Goal: Task Accomplishment & Management: Manage account settings

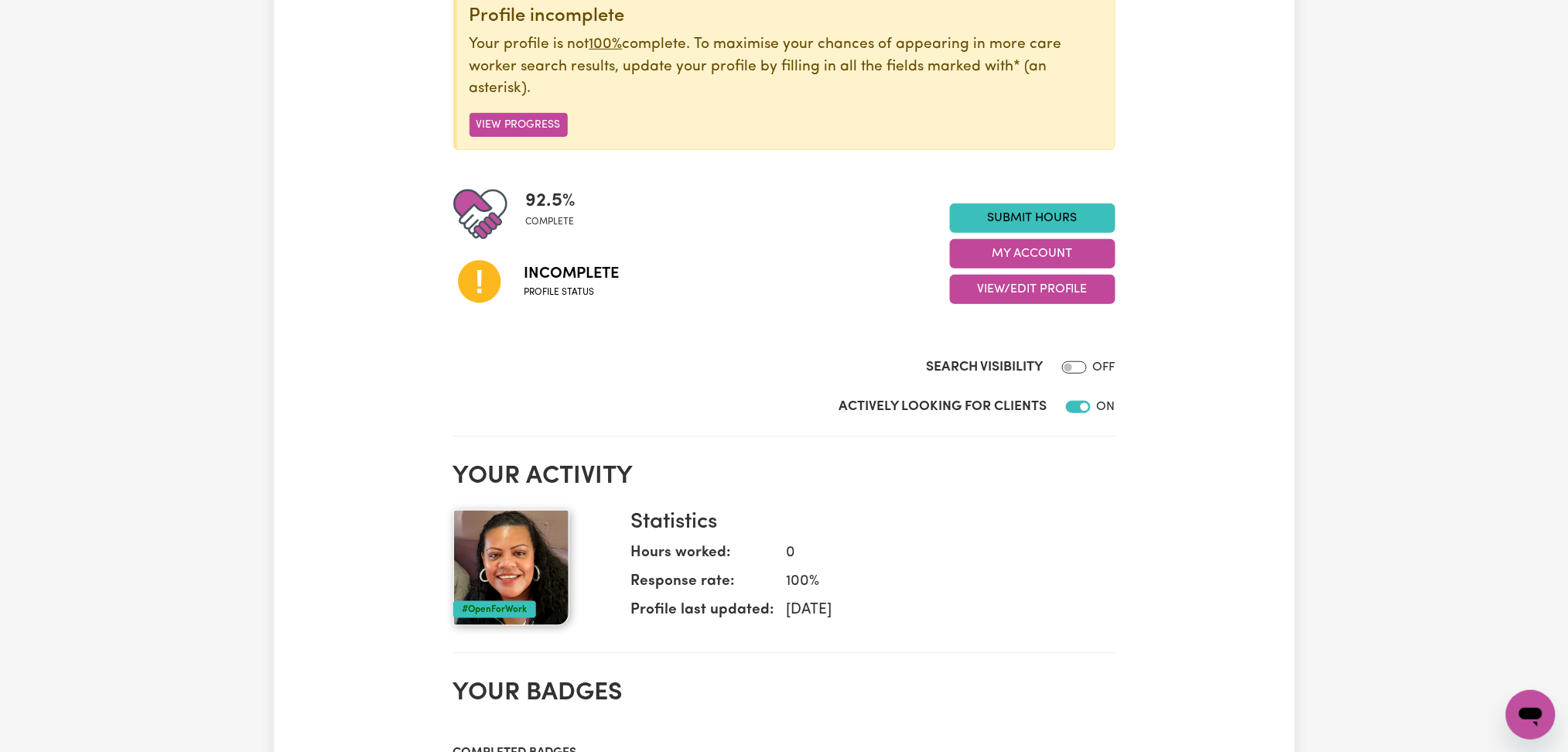
scroll to position [227, 0]
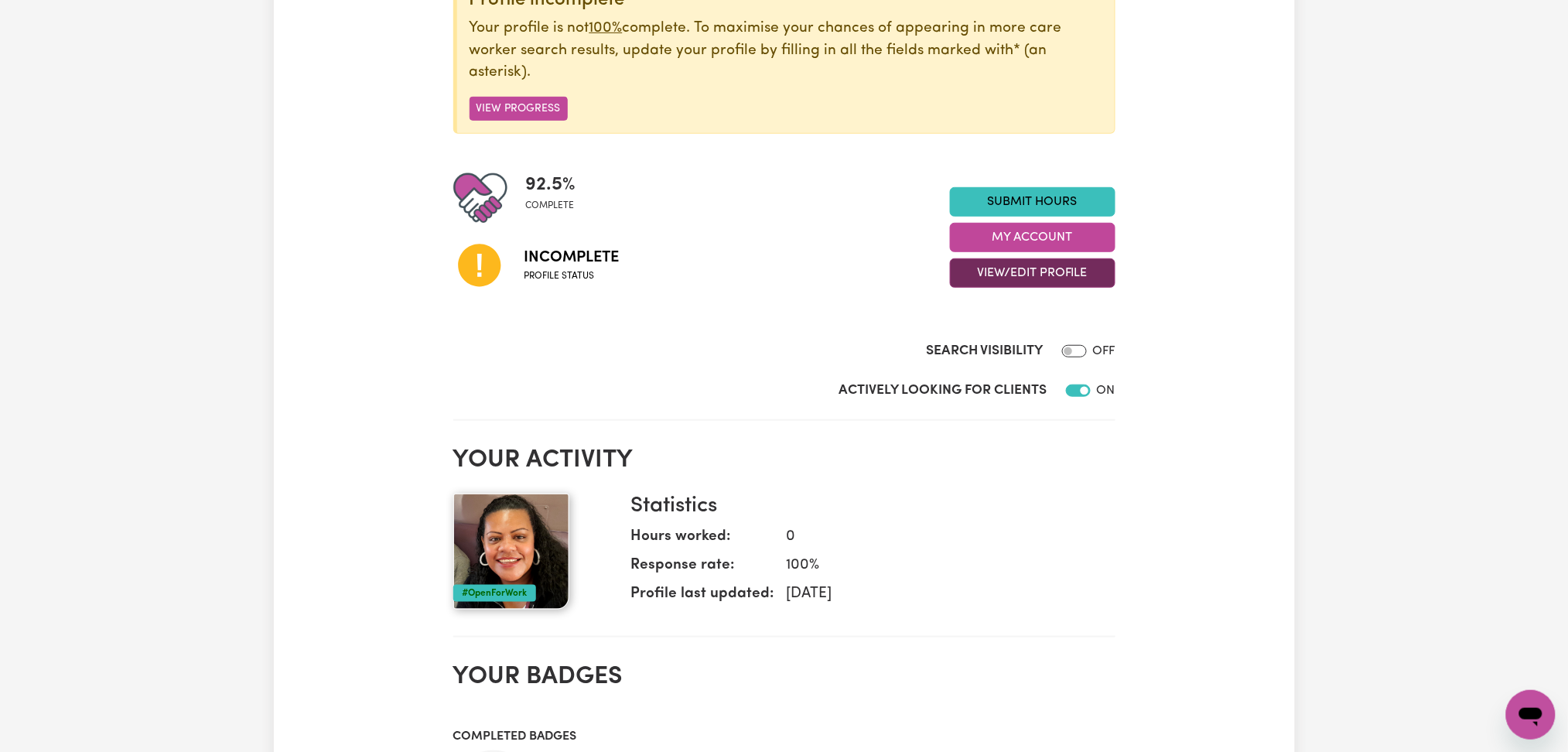
click at [1006, 280] on button "View/Edit Profile" at bounding box center [1032, 272] width 165 height 30
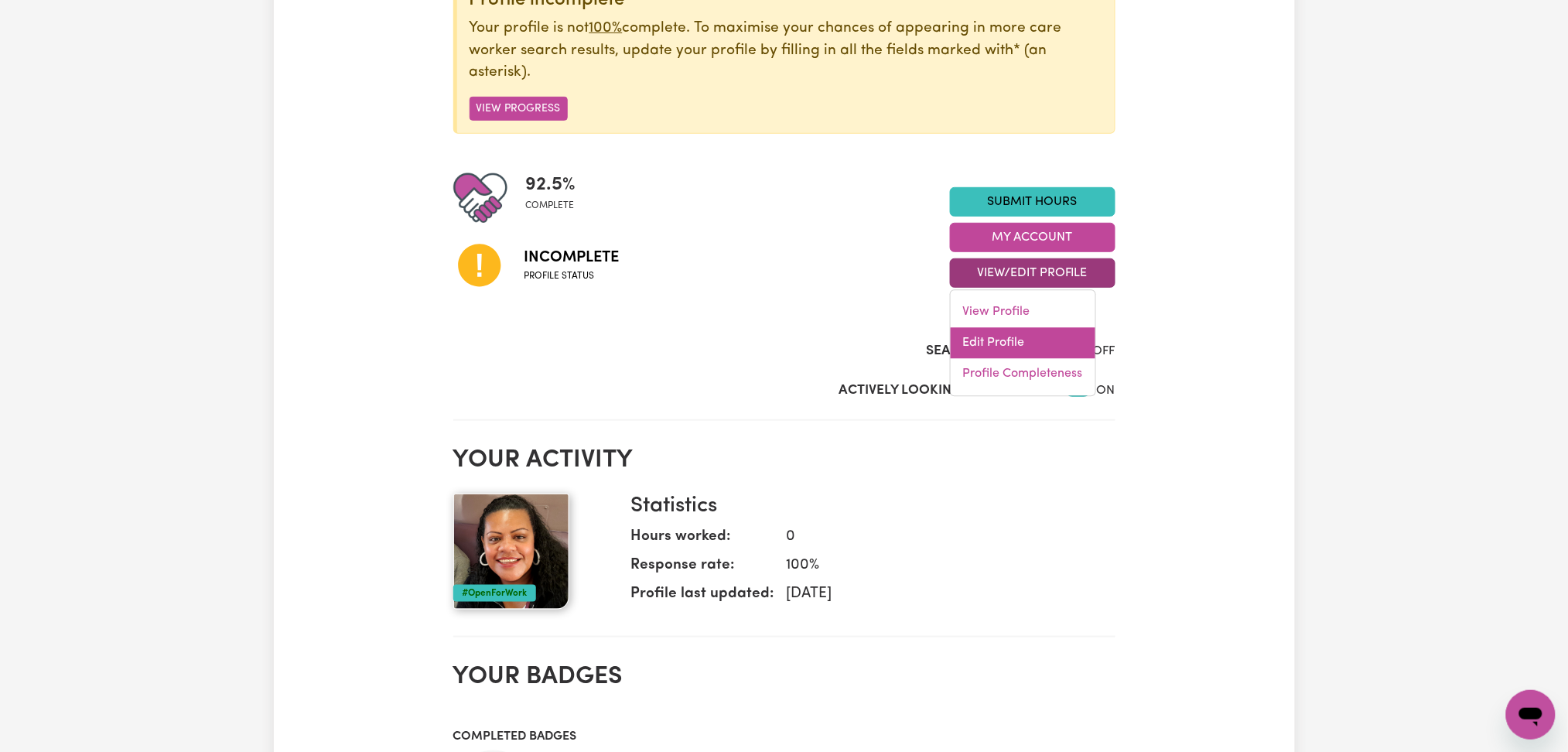
click at [971, 341] on link "Edit Profile" at bounding box center [1023, 343] width 145 height 31
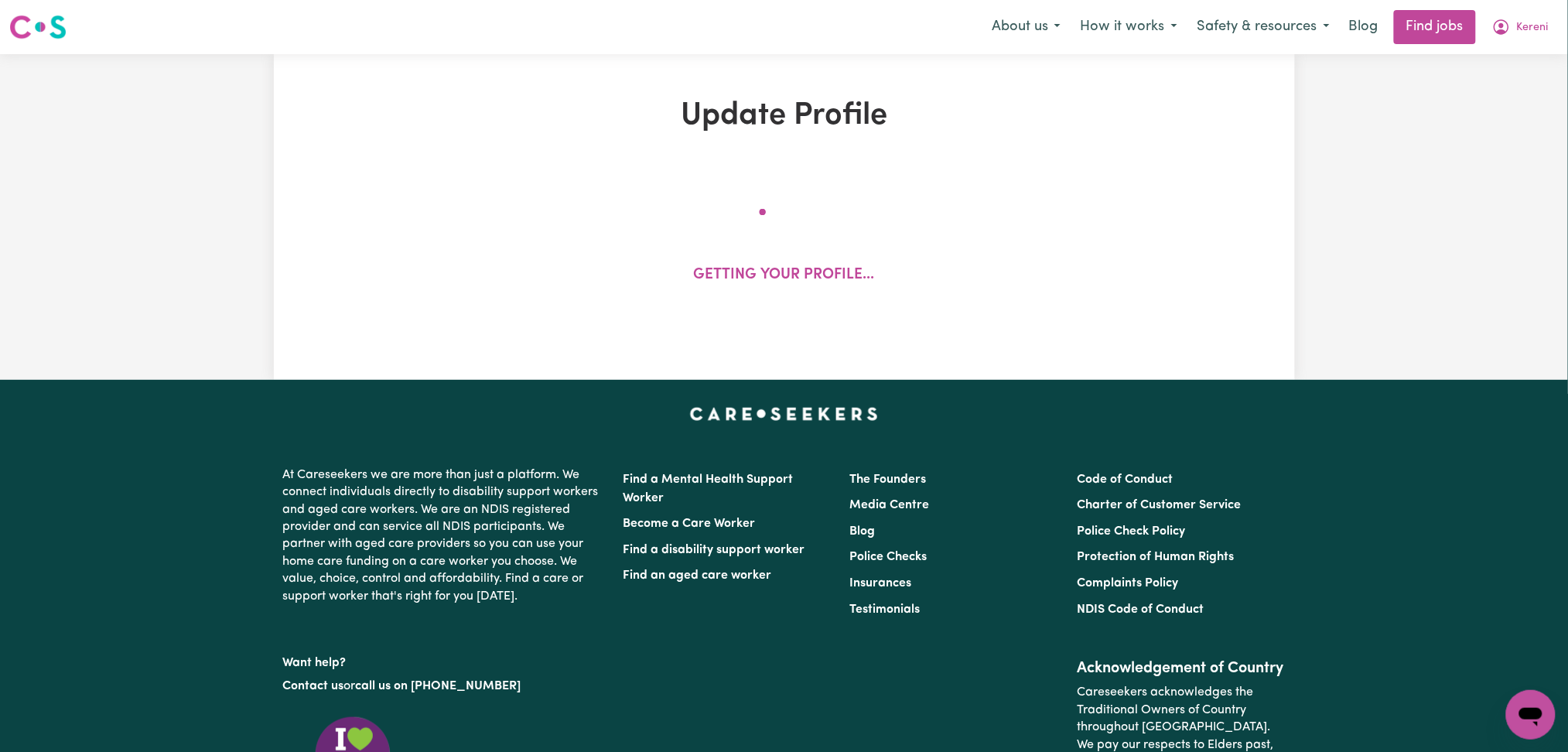
select select "[DEMOGRAPHIC_DATA]"
select select "[DEMOGRAPHIC_DATA] Work Visa"
select select "Studying a healthcare related degree or qualification"
select select "37"
select select "40"
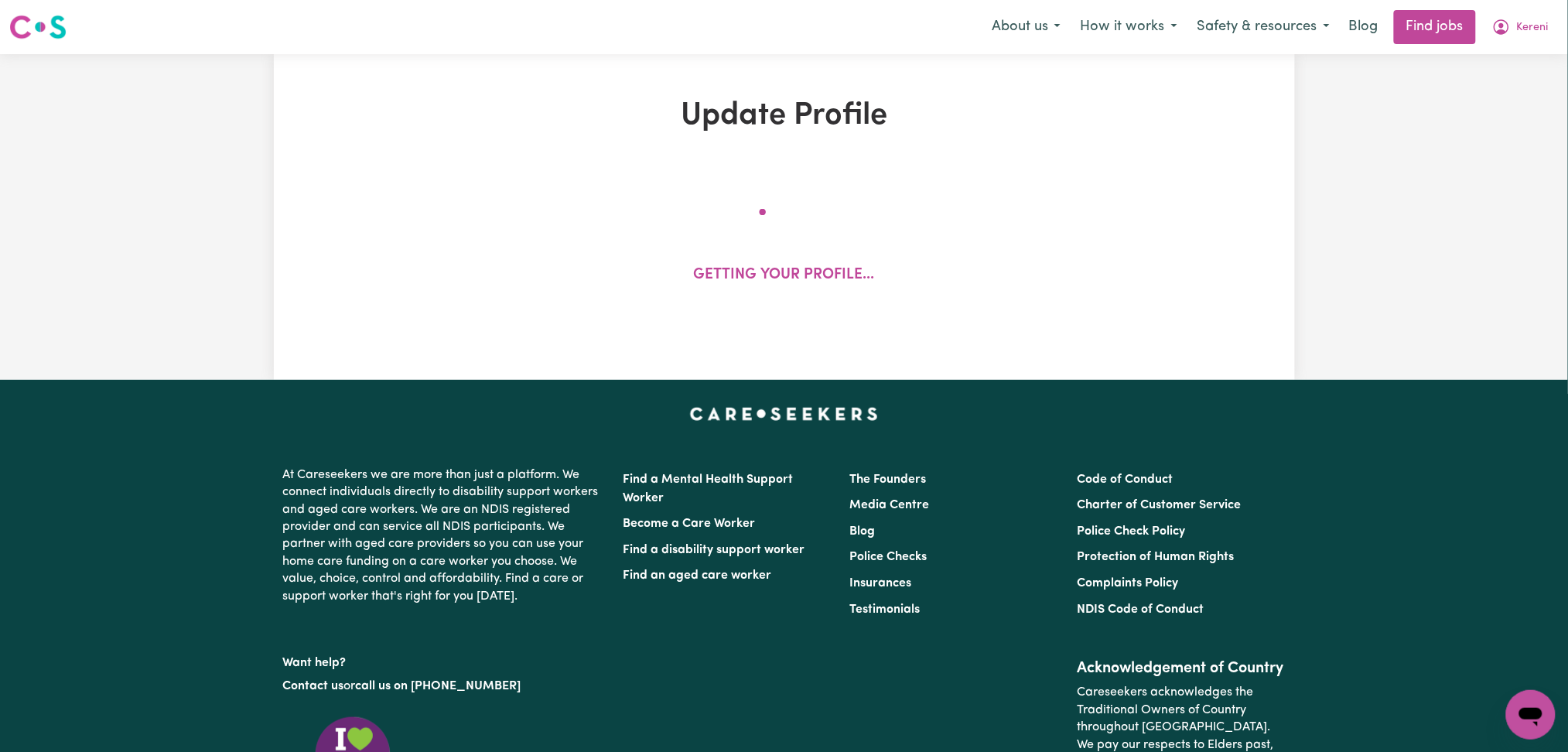
select select "45"
select select "50"
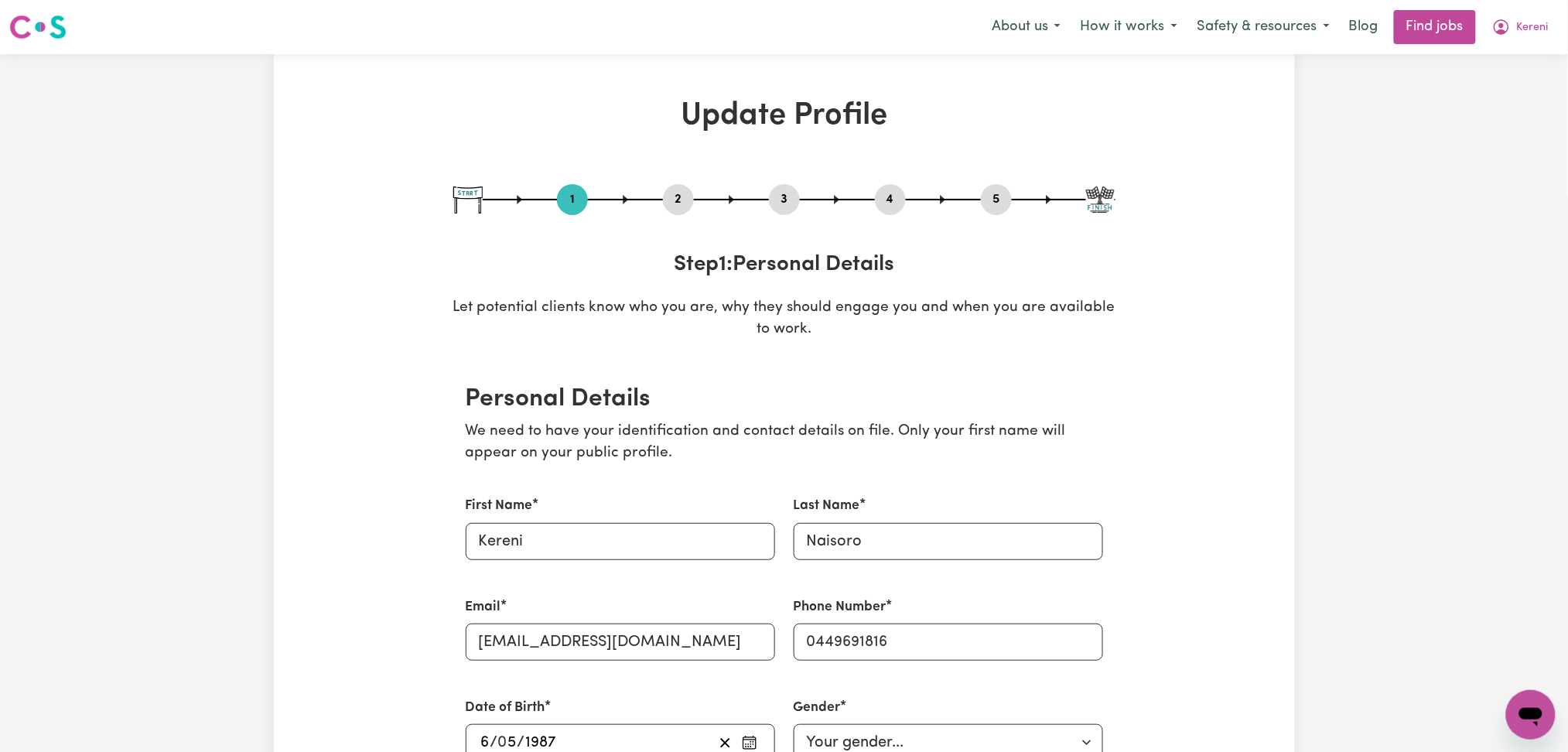
click at [673, 206] on button "2" at bounding box center [678, 200] width 31 height 20
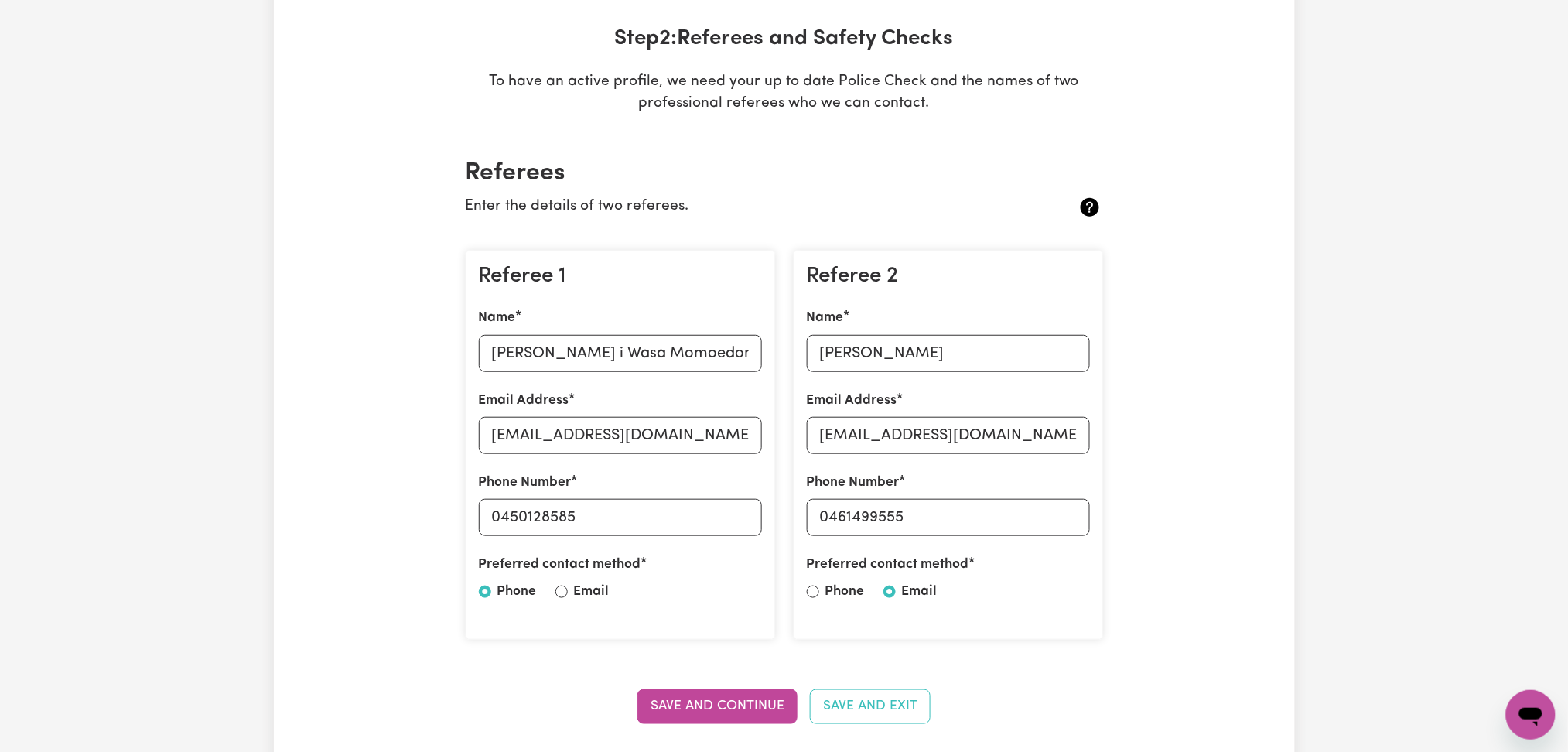
scroll to position [227, 0]
click at [527, 340] on input "[PERSON_NAME] i Wasa Momoedonu" at bounding box center [621, 352] width 283 height 37
click at [922, 332] on div "Name [PERSON_NAME]" at bounding box center [949, 338] width 283 height 63
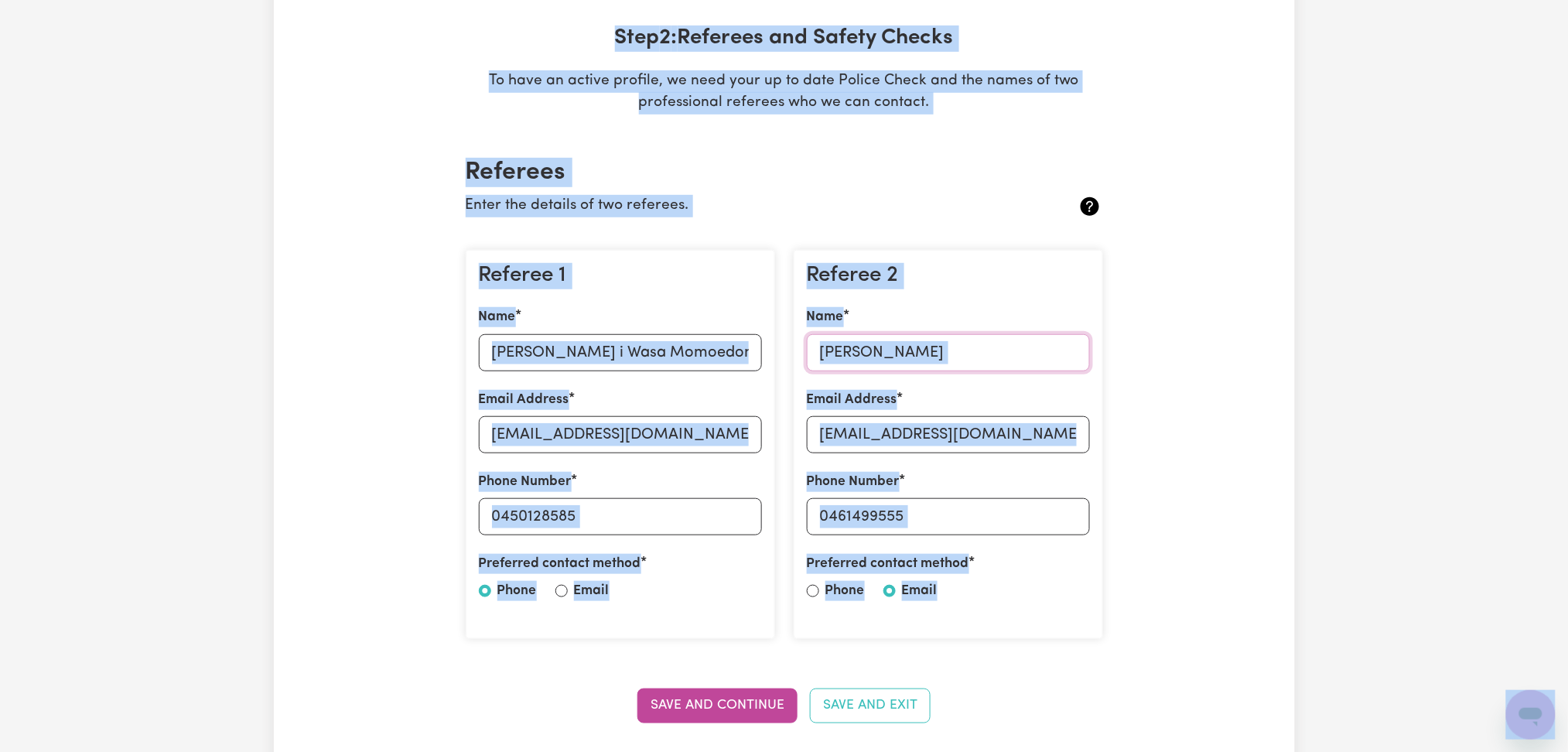
click at [931, 357] on input "[PERSON_NAME]" at bounding box center [949, 352] width 283 height 37
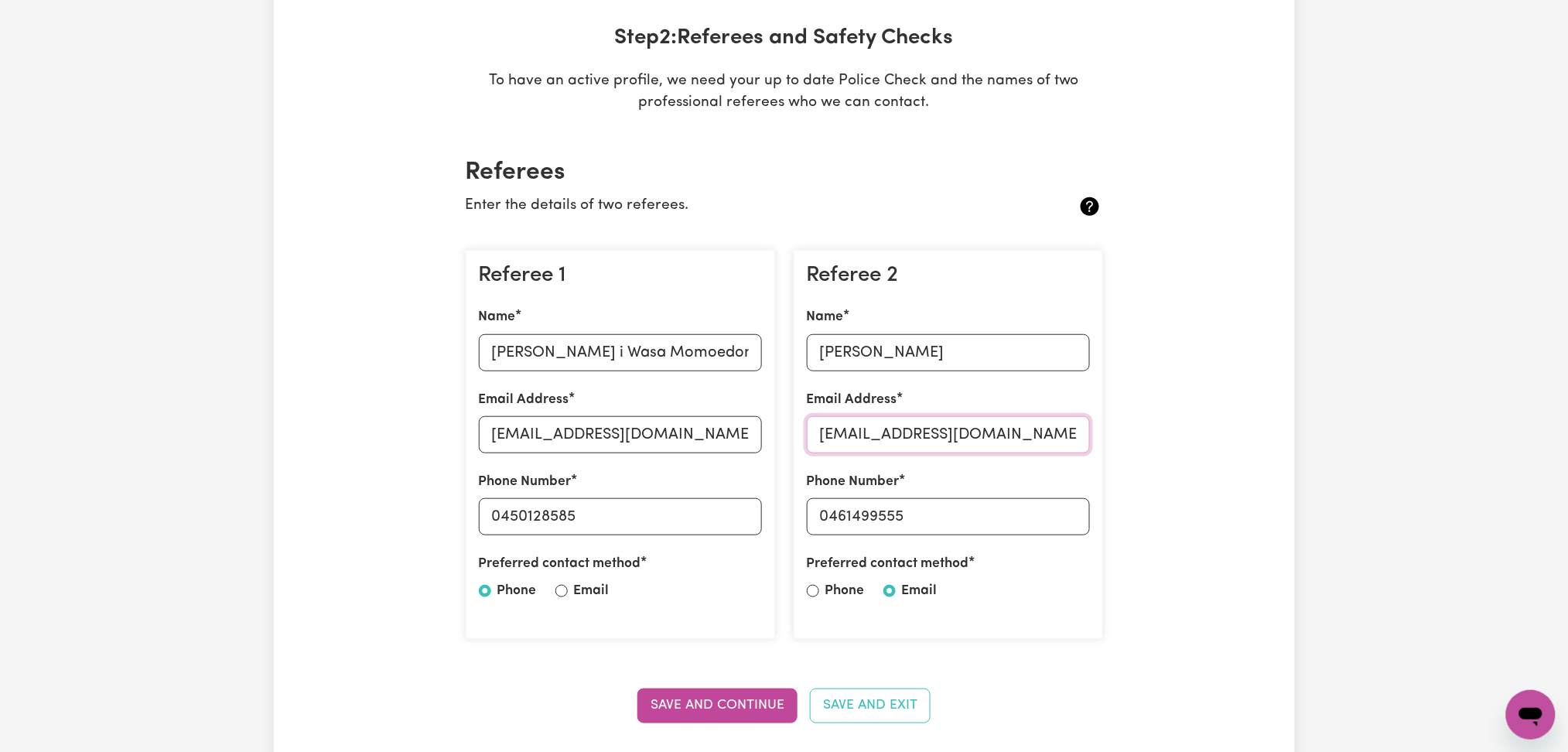
click at [894, 432] on input "[EMAIL_ADDRESS][DOMAIN_NAME]" at bounding box center [949, 434] width 283 height 37
drag, startPoint x: 832, startPoint y: 518, endPoint x: 951, endPoint y: 511, distance: 119.2
click at [951, 511] on input "0461499555" at bounding box center [949, 517] width 283 height 37
paste input "461499555"
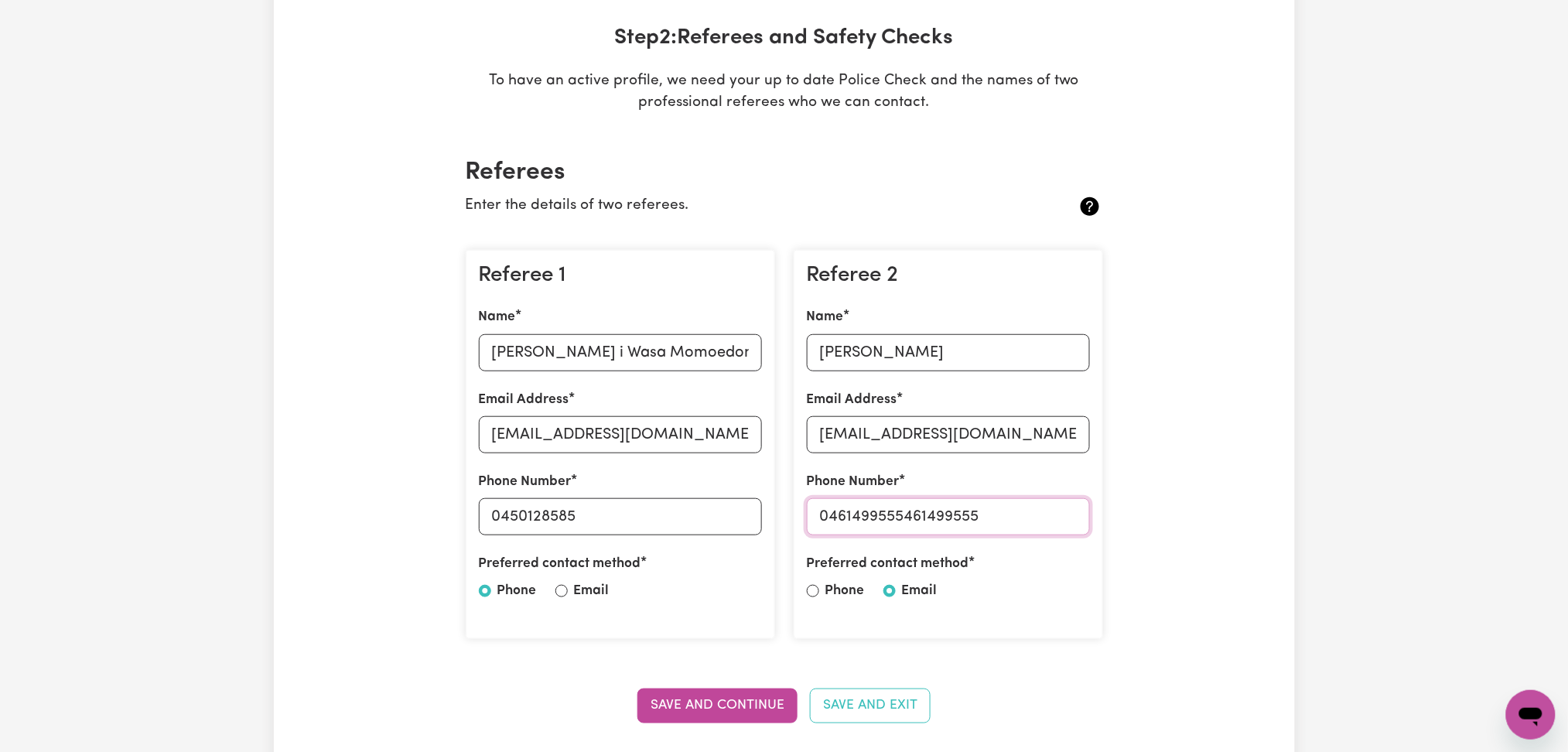
type input "0461499555"
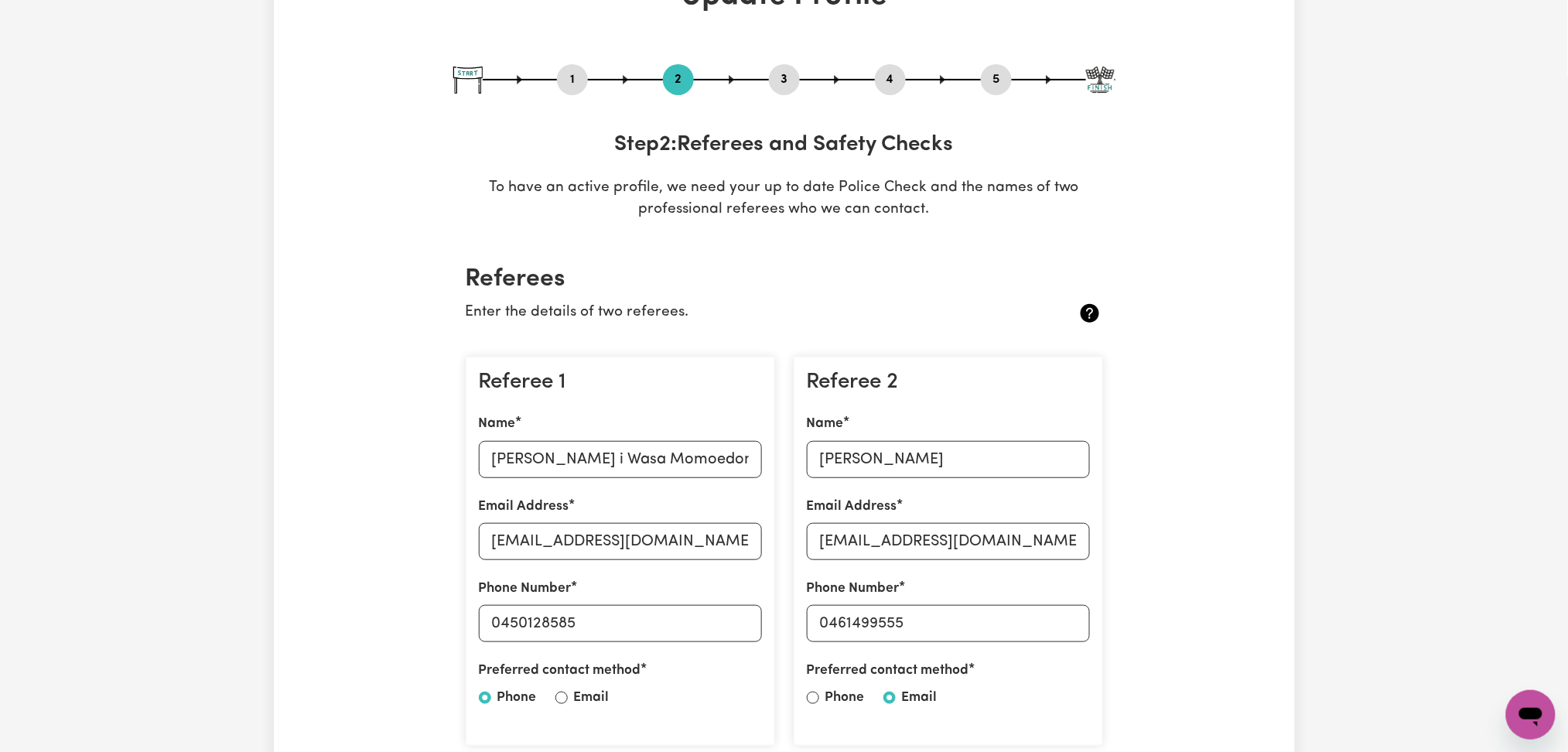
scroll to position [111, 0]
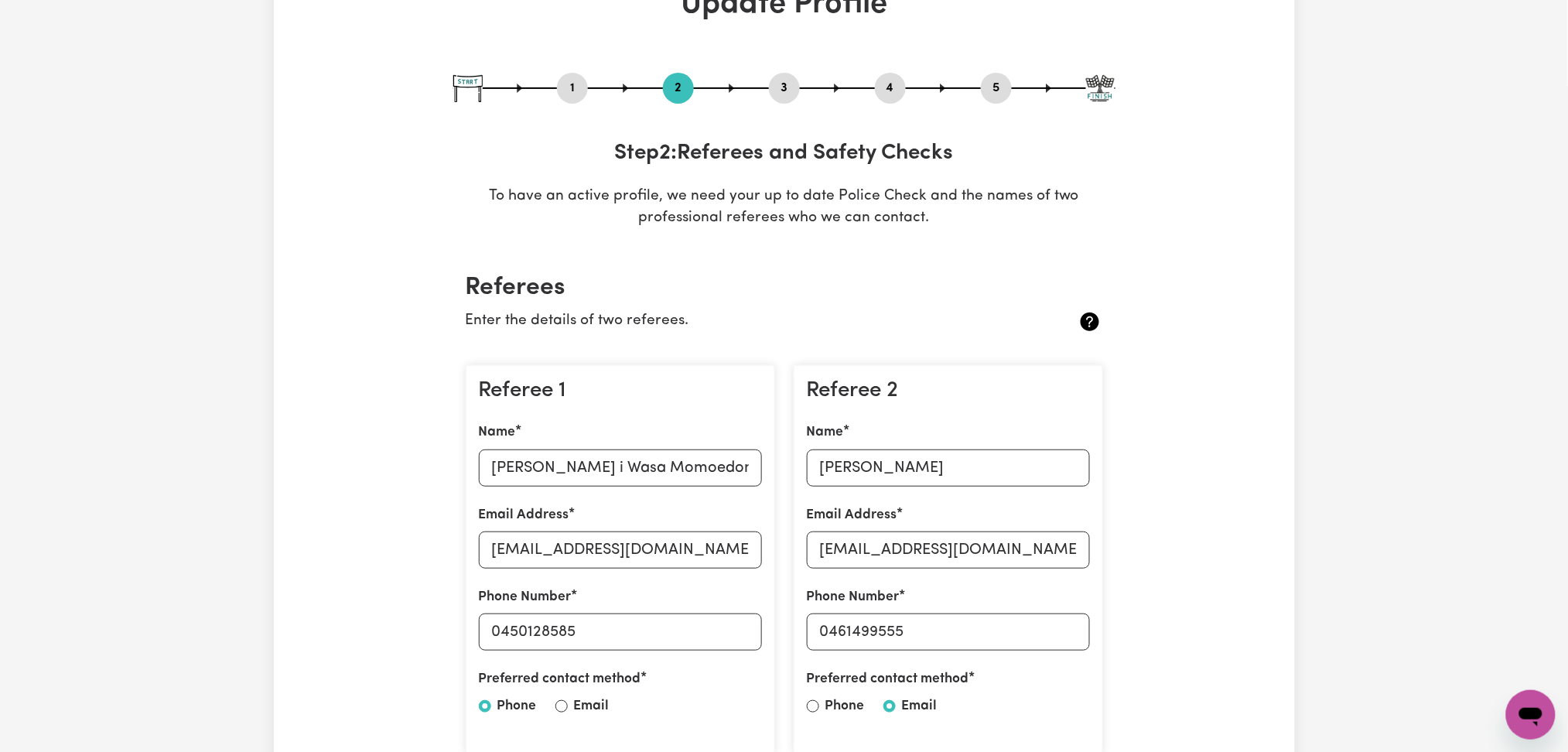
click at [889, 93] on button "4" at bounding box center [890, 89] width 31 height 20
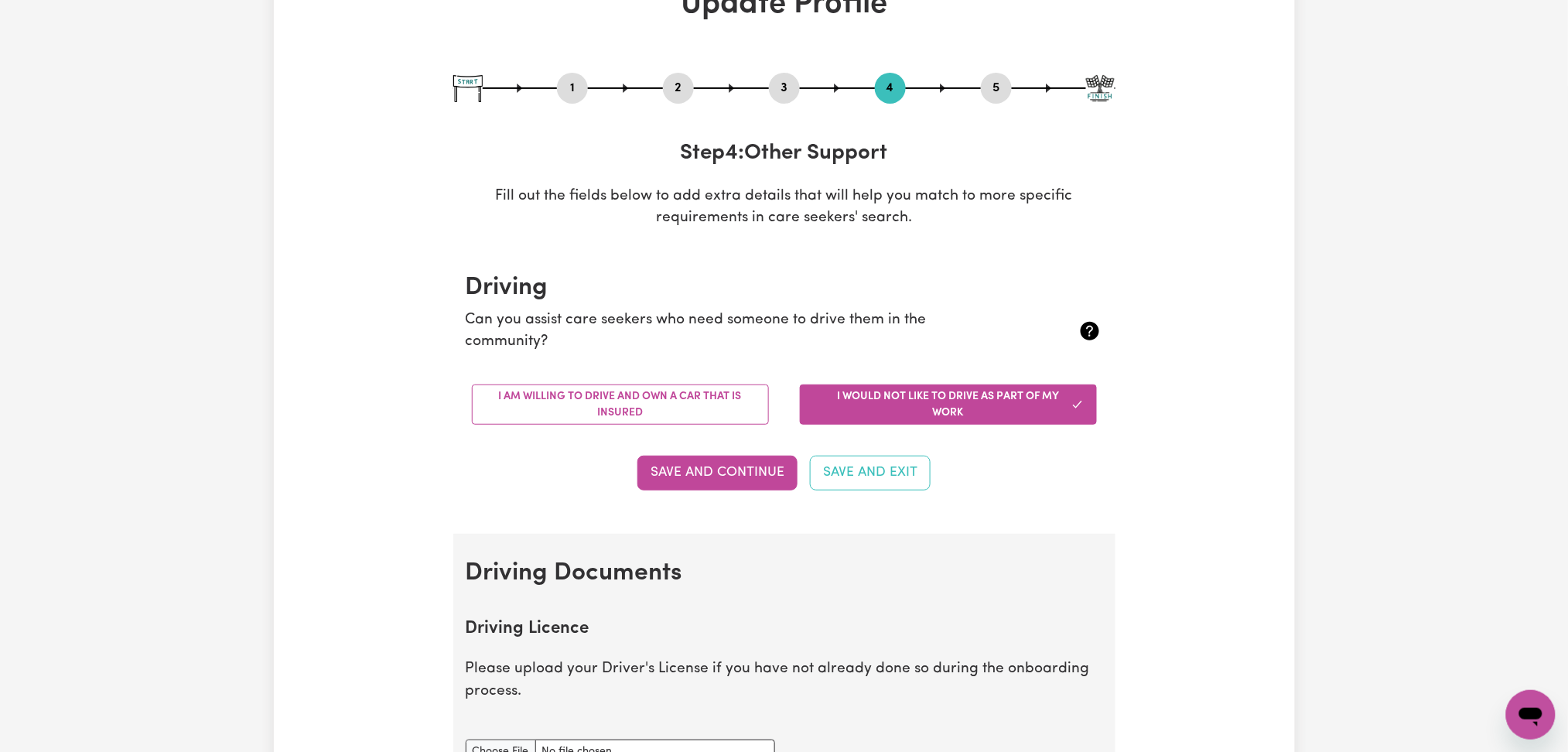
click at [996, 89] on button "5" at bounding box center [996, 89] width 31 height 20
select select "I am providing services by being employed by an organisation"
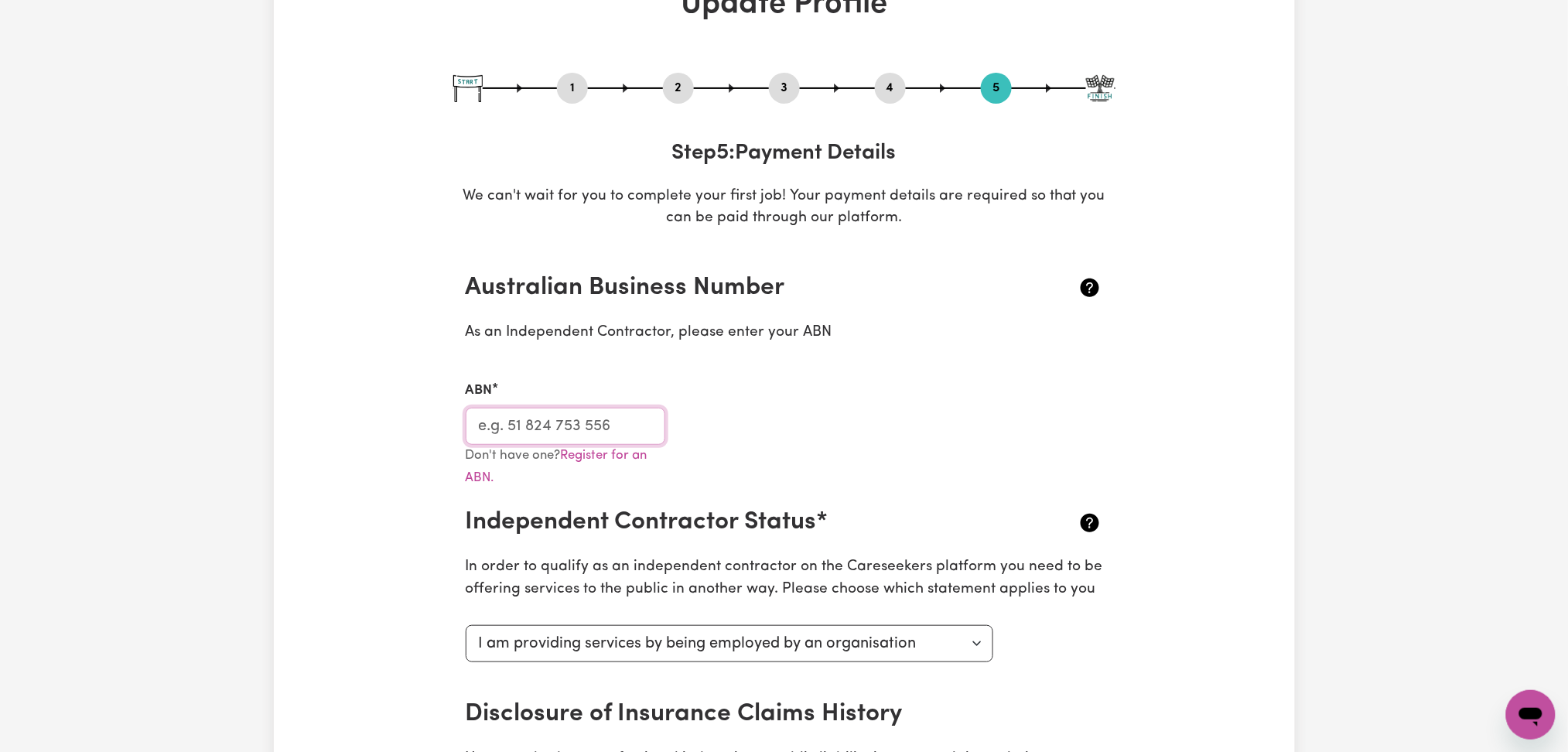
click at [562, 428] on input "ABN" at bounding box center [566, 426] width 201 height 37
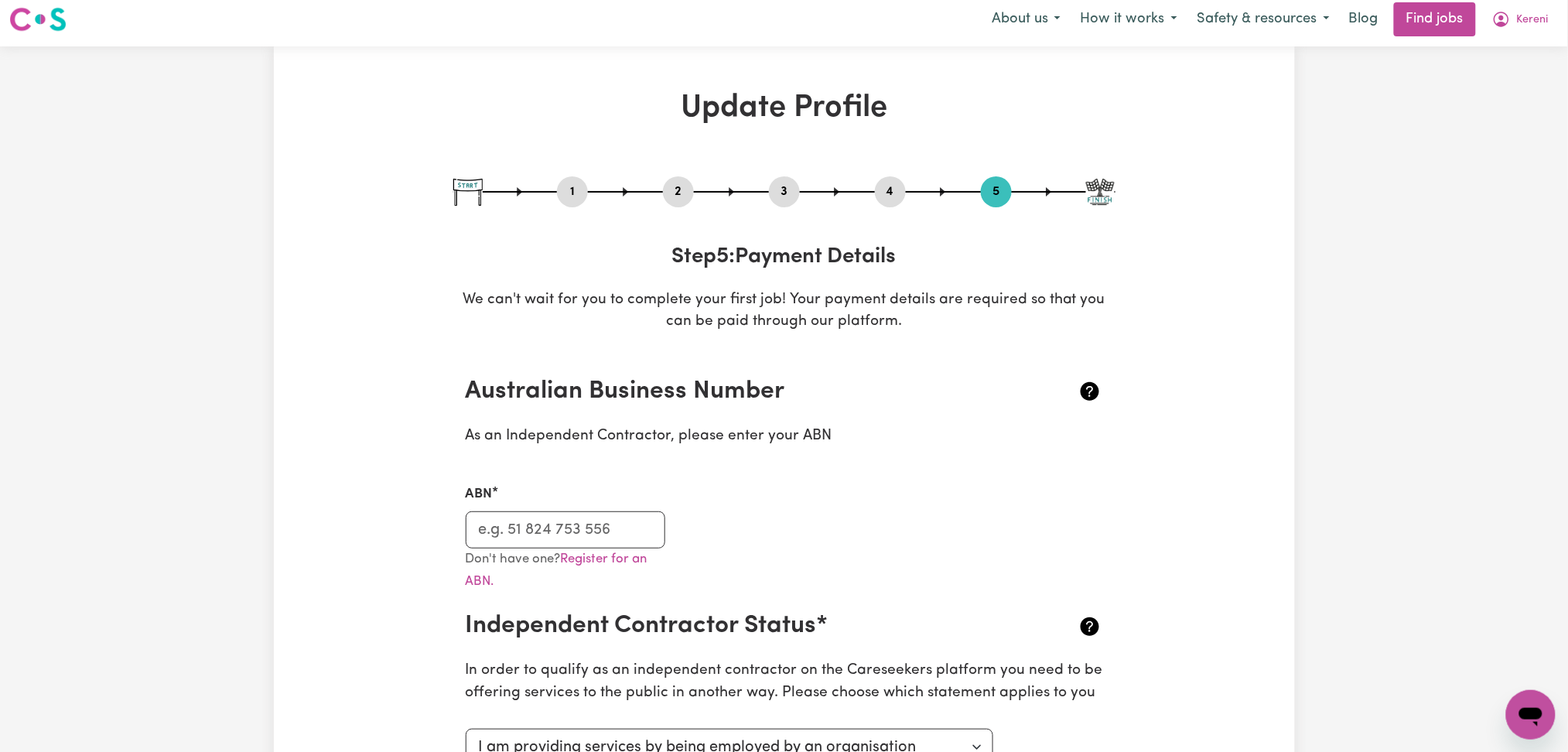
click at [1566, 8] on div "Menu About us How it works Safety & resources Blog Find jobs Kereni" at bounding box center [784, 19] width 1568 height 35
click at [1541, 18] on span "Kereni" at bounding box center [1533, 20] width 32 height 17
click at [1492, 68] on link "My Dashboard" at bounding box center [1496, 81] width 122 height 30
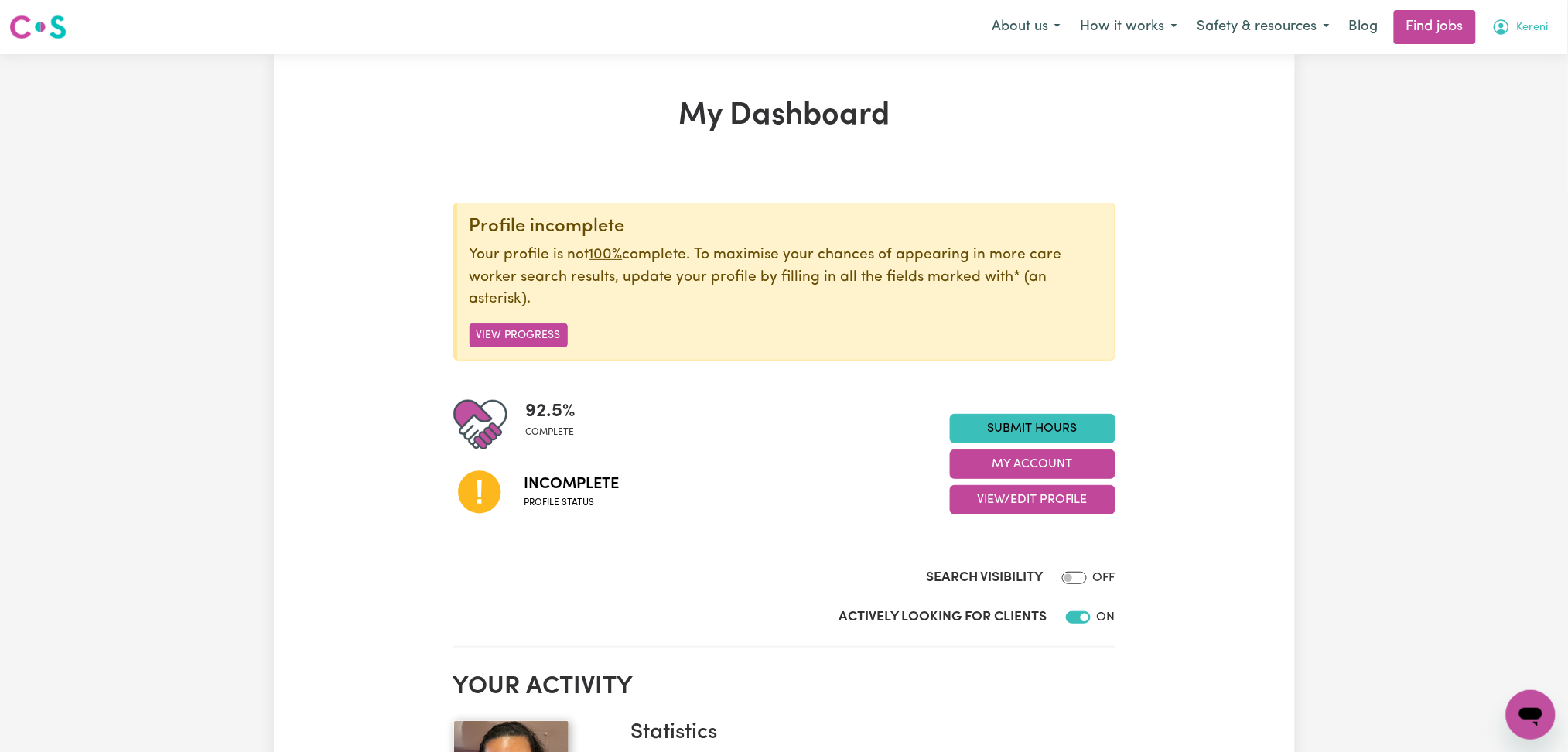
click at [1505, 32] on icon "My Account" at bounding box center [1501, 27] width 19 height 19
click at [1516, 124] on link "Logout" at bounding box center [1496, 118] width 122 height 30
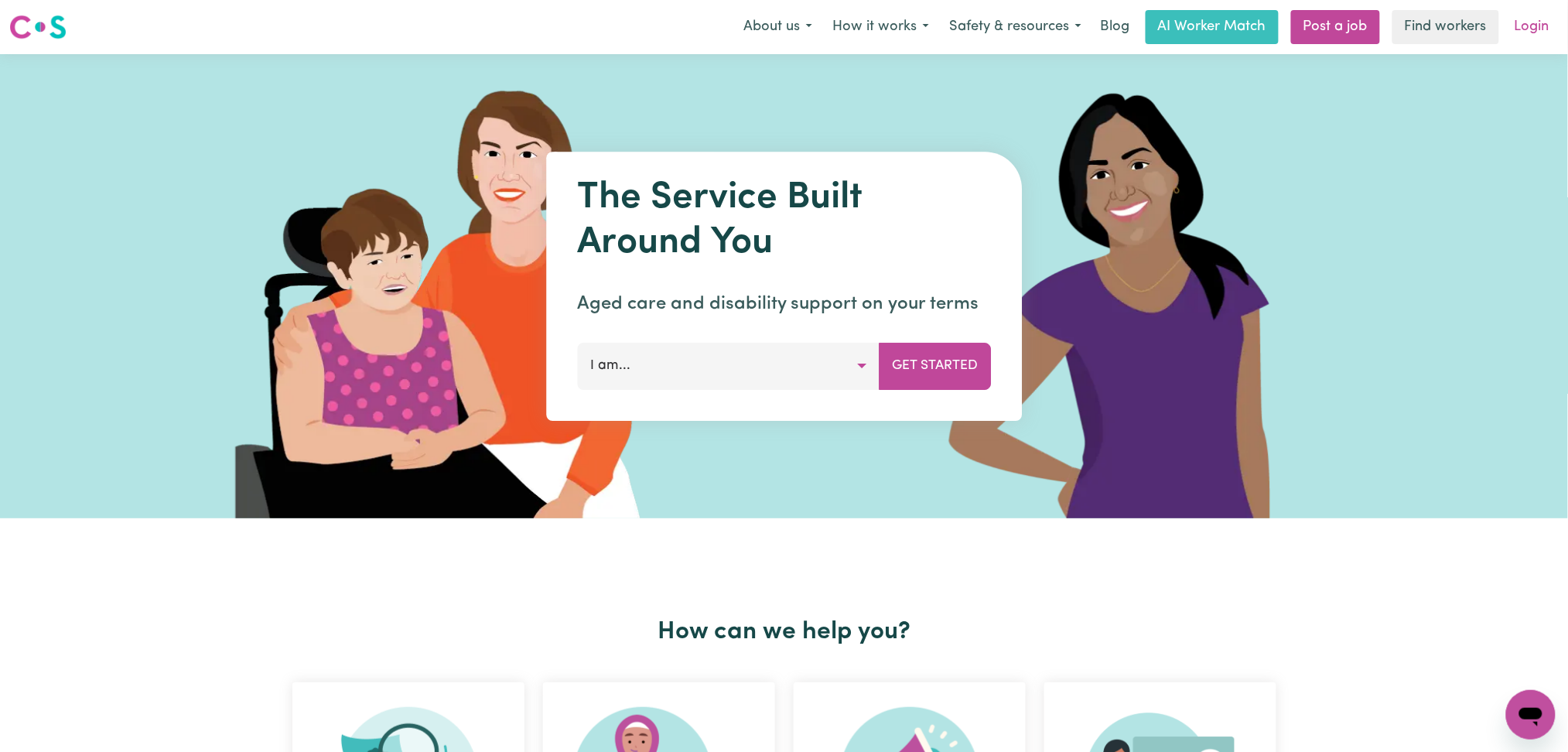
click at [1533, 31] on link "Login" at bounding box center [1532, 27] width 53 height 34
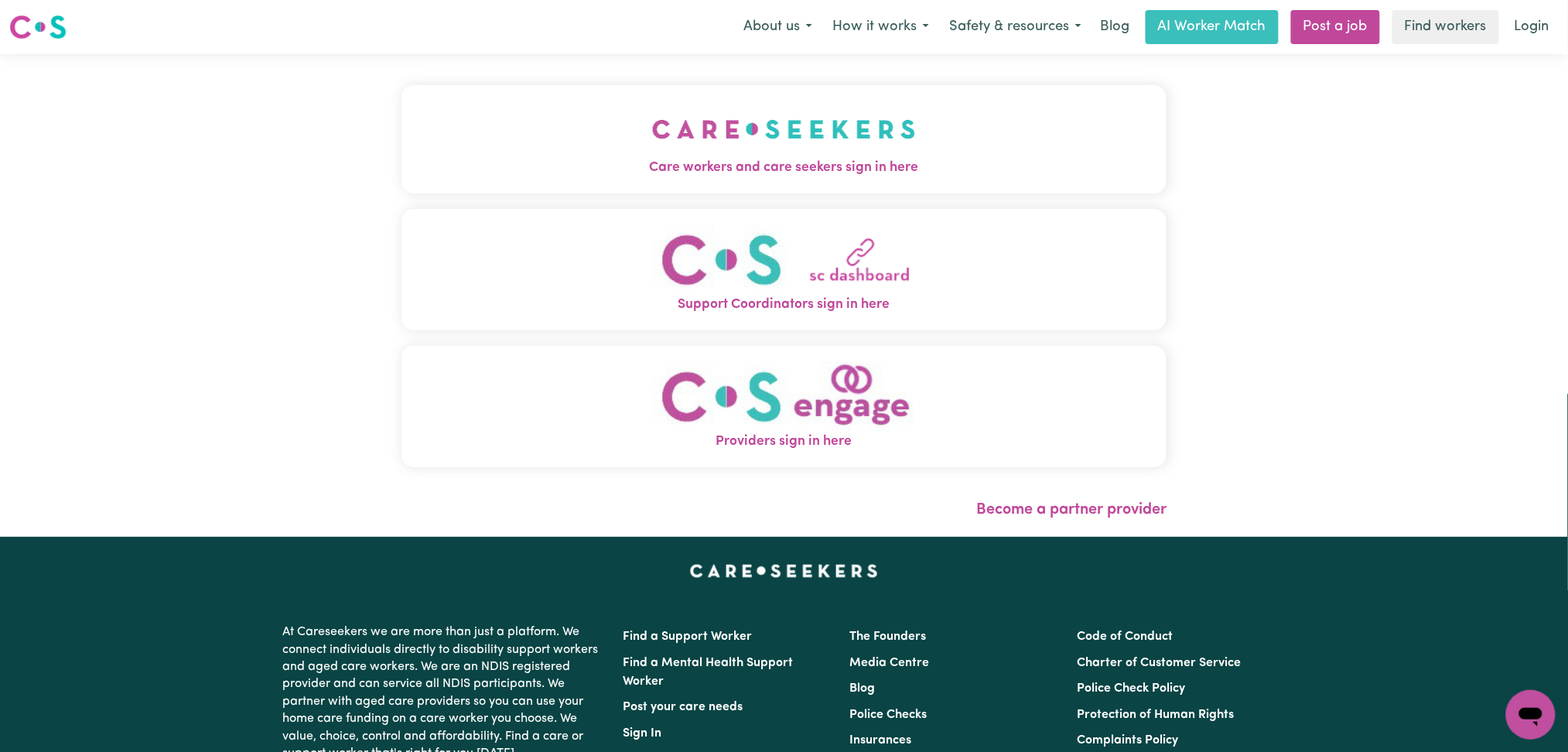
click at [547, 72] on div "Care workers and care seekers sign in here Support Coordinators sign in here Pr…" at bounding box center [784, 295] width 784 height 482
click at [533, 135] on button "Care workers and care seekers sign in here" at bounding box center [784, 139] width 766 height 108
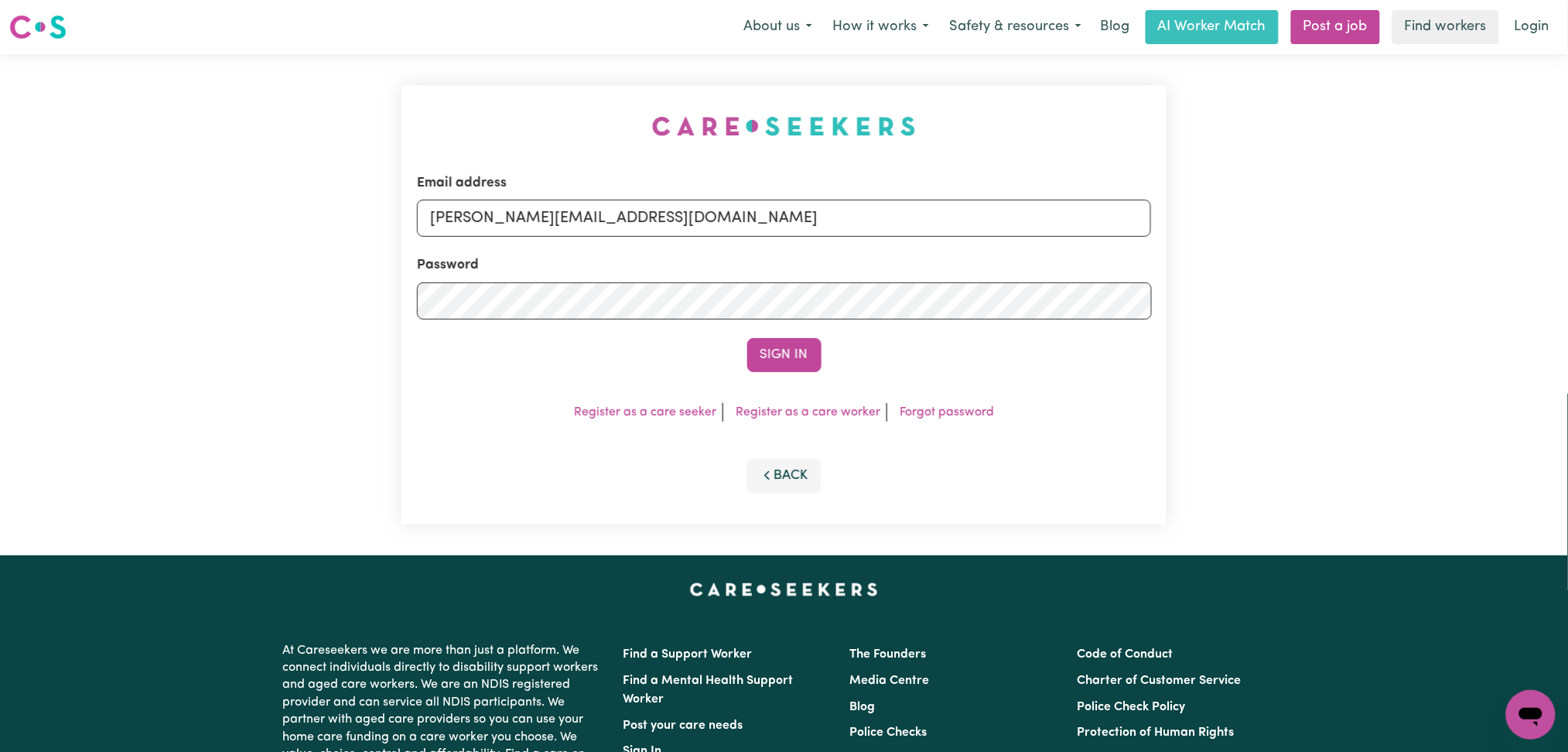
drag, startPoint x: 716, startPoint y: 248, endPoint x: 714, endPoint y: 236, distance: 12.2
click at [716, 246] on form "Email address [PERSON_NAME][EMAIL_ADDRESS][DOMAIN_NAME] Password Sign In" at bounding box center [784, 272] width 735 height 199
drag, startPoint x: 697, startPoint y: 218, endPoint x: 687, endPoint y: 234, distance: 18.9
click at [697, 218] on input "[PERSON_NAME][EMAIL_ADDRESS][DOMAIN_NAME]" at bounding box center [784, 218] width 735 height 37
drag, startPoint x: 509, startPoint y: 210, endPoint x: 863, endPoint y: 250, distance: 356.3
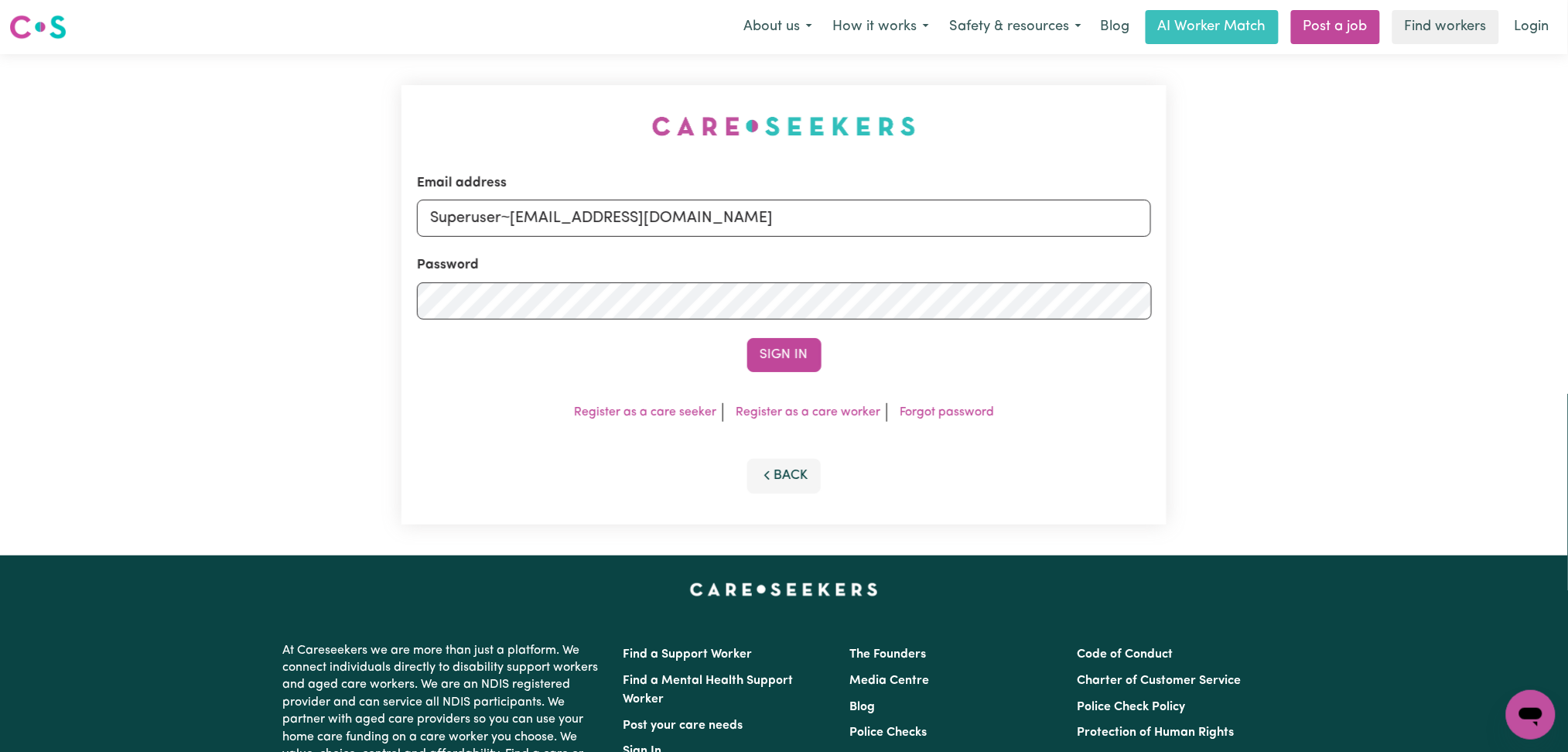
click at [863, 250] on form "Email address Superuser~[EMAIL_ADDRESS][DOMAIN_NAME] Password Sign In" at bounding box center [784, 272] width 735 height 199
type input "Superuser~[EMAIL_ADDRESS][DOMAIN_NAME]"
click at [774, 363] on button "Sign In" at bounding box center [784, 355] width 74 height 34
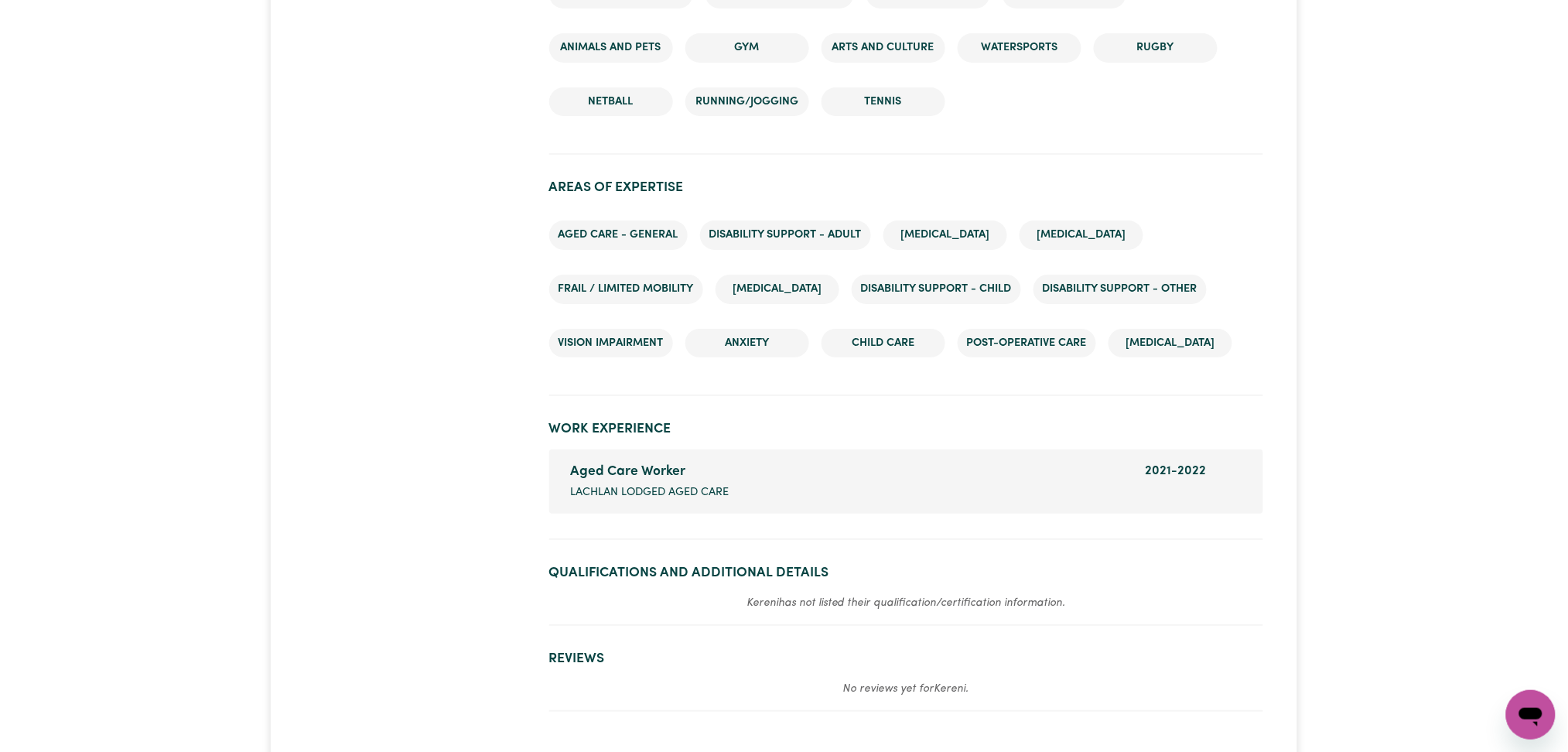
scroll to position [1856, 0]
